Goal: Task Accomplishment & Management: Complete application form

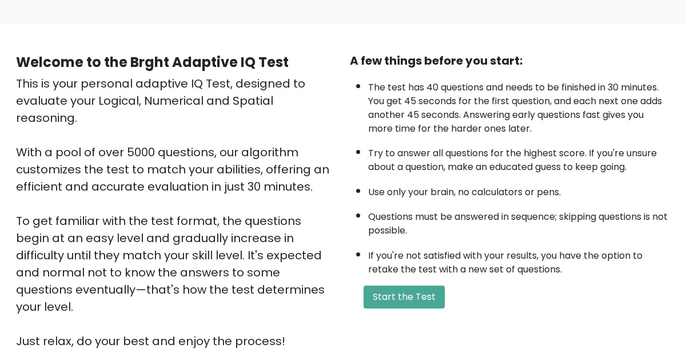
scroll to position [98, 0]
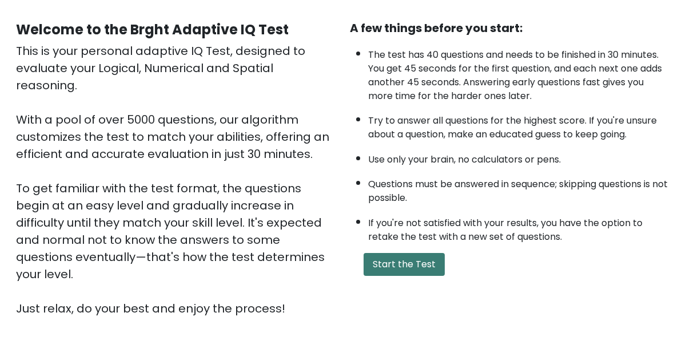
click at [387, 259] on button "Start the Test" at bounding box center [404, 264] width 81 height 23
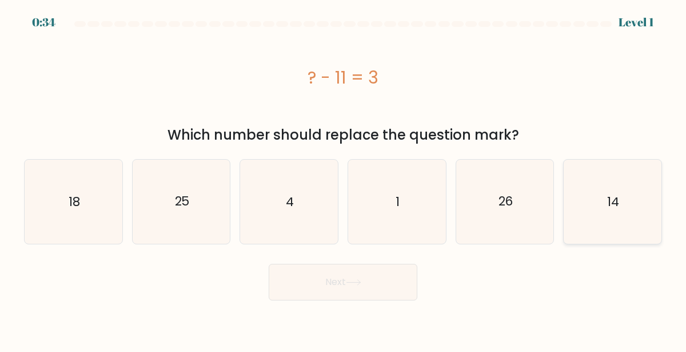
click at [610, 216] on icon "14" at bounding box center [613, 202] width 84 height 84
click at [344, 179] on input "f. 14" at bounding box center [343, 177] width 1 height 3
radio input "true"
click at [340, 299] on button "Next" at bounding box center [343, 282] width 149 height 37
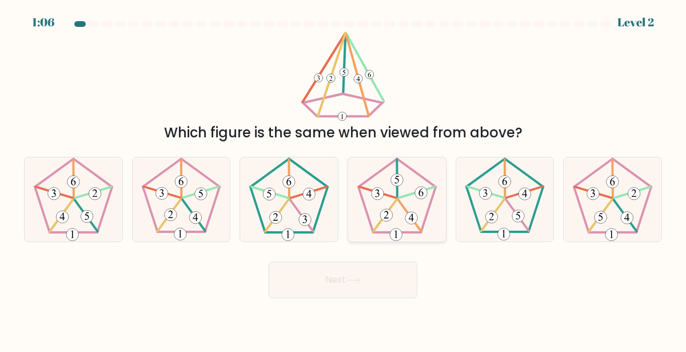
click at [397, 224] on icon at bounding box center [397, 199] width 84 height 84
click at [344, 179] on input "d." at bounding box center [343, 177] width 1 height 3
radio input "true"
click at [389, 273] on button "Next" at bounding box center [343, 279] width 149 height 37
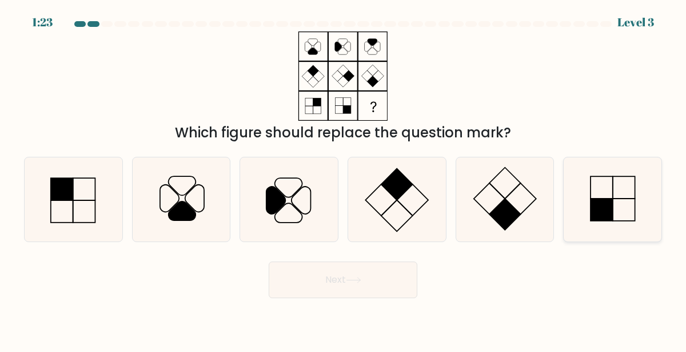
click at [636, 220] on icon at bounding box center [613, 199] width 84 height 84
click at [344, 179] on input "f." at bounding box center [343, 177] width 1 height 3
radio input "true"
click at [355, 288] on button "Next" at bounding box center [343, 279] width 149 height 37
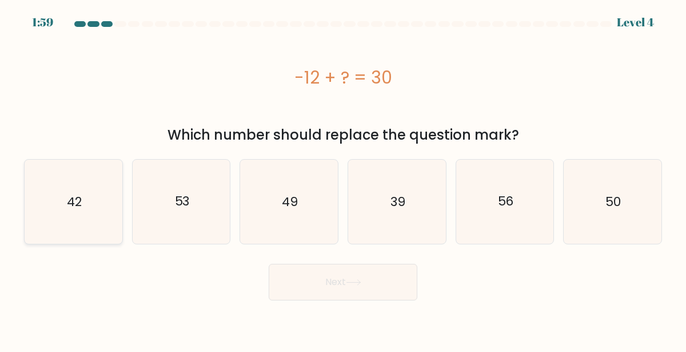
click at [70, 203] on text "42" at bounding box center [74, 202] width 15 height 18
click at [343, 179] on input "a. 42" at bounding box center [343, 177] width 1 height 3
radio input "true"
click at [338, 291] on button "Next" at bounding box center [343, 282] width 149 height 37
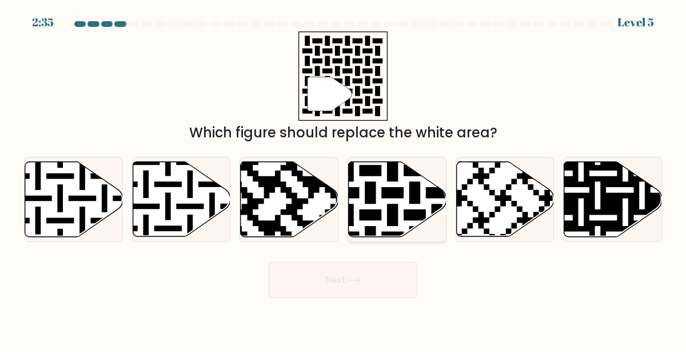
click at [404, 210] on icon at bounding box center [425, 159] width 177 height 177
click at [344, 179] on input "d." at bounding box center [343, 177] width 1 height 3
radio input "true"
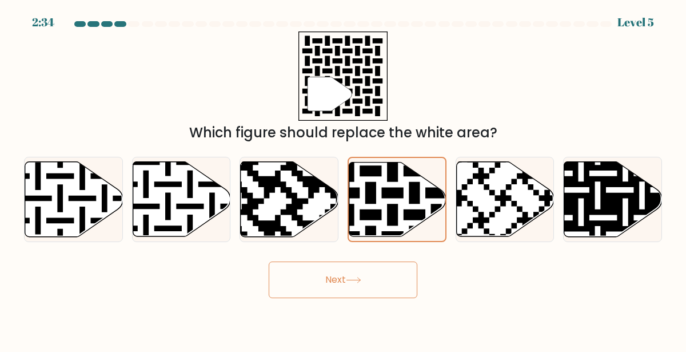
click at [346, 282] on button "Next" at bounding box center [343, 279] width 149 height 37
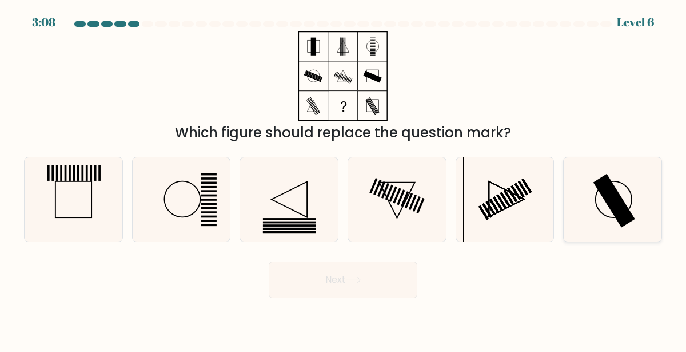
click at [612, 193] on rect at bounding box center [614, 201] width 42 height 54
click at [344, 179] on input "f." at bounding box center [343, 177] width 1 height 3
radio input "true"
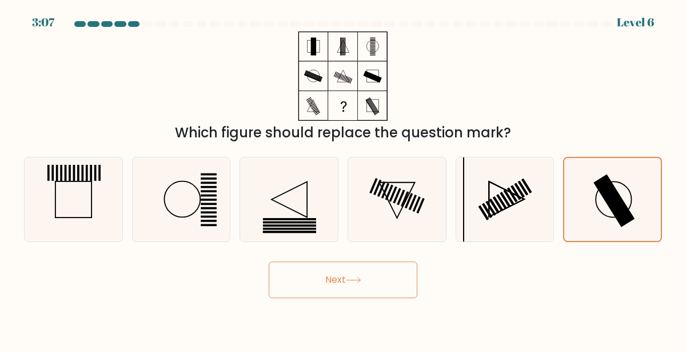
click at [404, 288] on button "Next" at bounding box center [343, 279] width 149 height 37
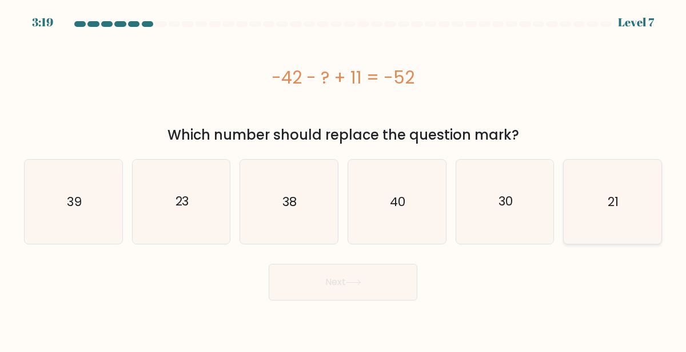
click at [572, 181] on icon "21" at bounding box center [613, 202] width 84 height 84
click at [344, 179] on input "f. 21" at bounding box center [343, 177] width 1 height 3
radio input "true"
click at [397, 276] on button "Next" at bounding box center [343, 282] width 149 height 37
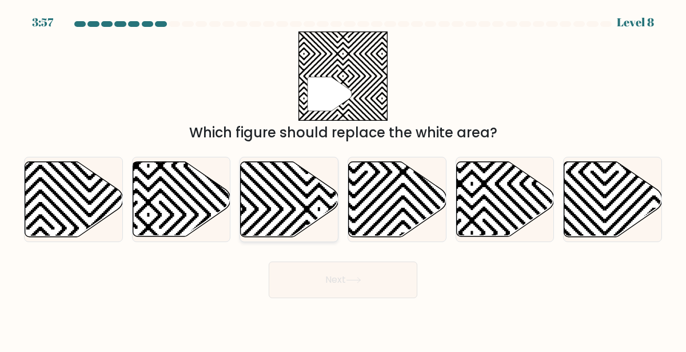
click at [271, 177] on icon at bounding box center [290, 199] width 98 height 75
click at [343, 177] on input "c." at bounding box center [343, 177] width 1 height 3
radio input "true"
click at [326, 287] on button "Next" at bounding box center [343, 279] width 149 height 37
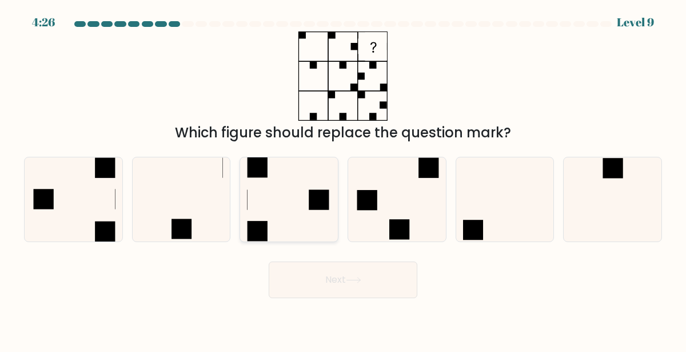
click at [300, 230] on icon at bounding box center [289, 199] width 84 height 84
click at [343, 179] on input "c." at bounding box center [343, 177] width 1 height 3
radio input "true"
click at [316, 286] on button "Next" at bounding box center [343, 279] width 149 height 37
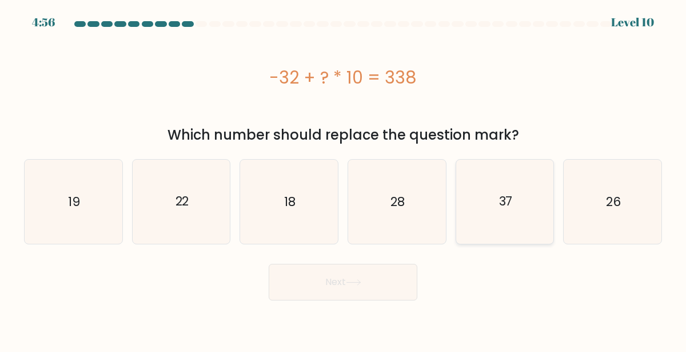
click at [500, 198] on text "37" at bounding box center [506, 202] width 14 height 18
click at [344, 179] on input "e. 37" at bounding box center [343, 177] width 1 height 3
radio input "true"
click at [336, 293] on button "Next" at bounding box center [343, 282] width 149 height 37
